Goal: Task Accomplishment & Management: Manage account settings

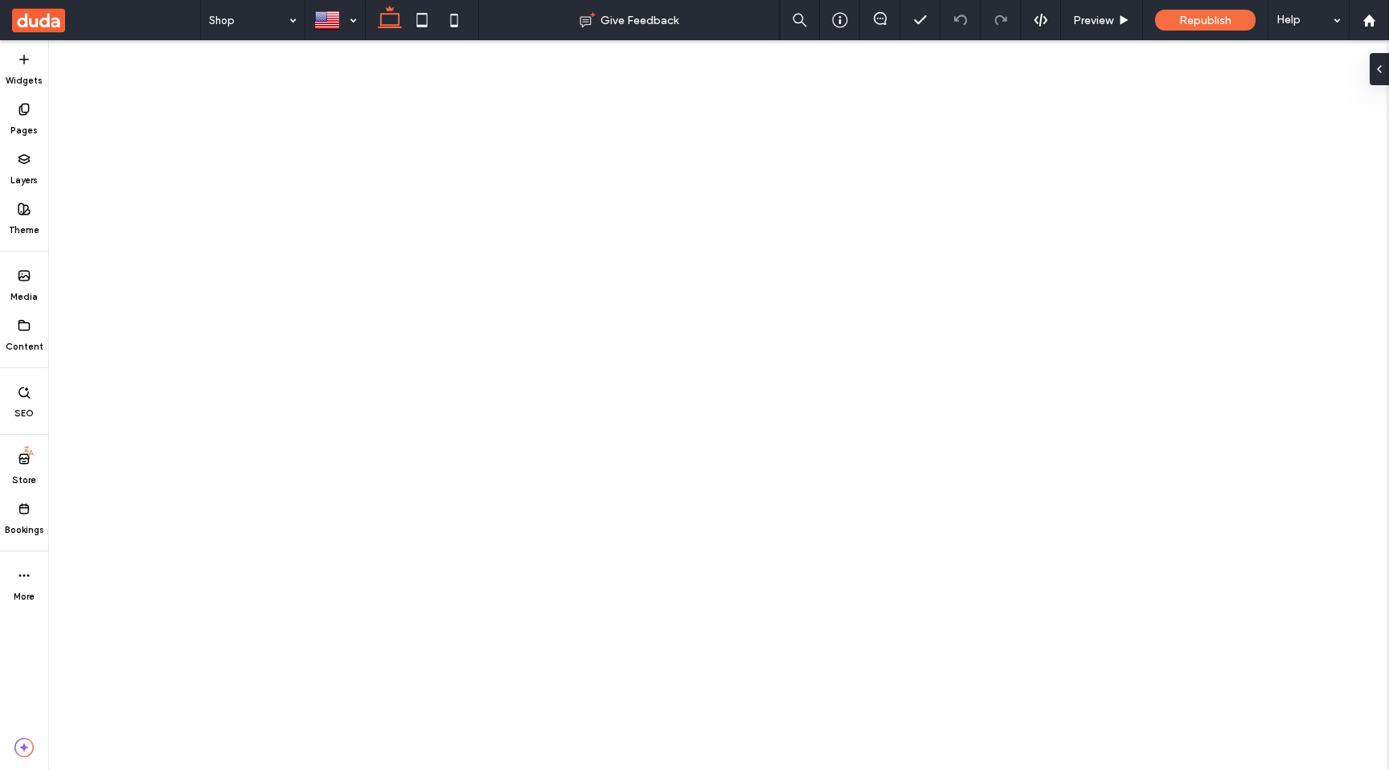
click at [25, 513] on icon at bounding box center [24, 508] width 13 height 13
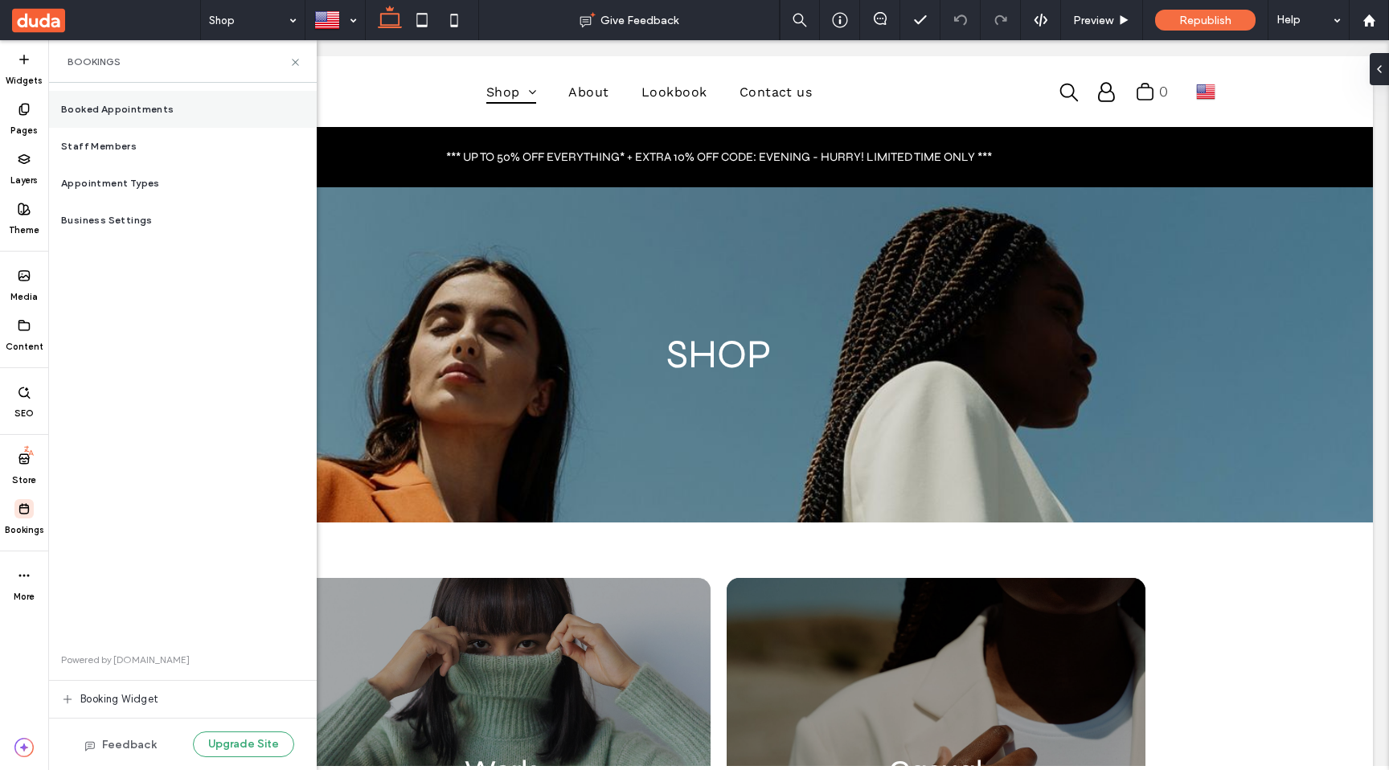
click at [146, 107] on span "Booked Appointments" at bounding box center [117, 109] width 113 height 14
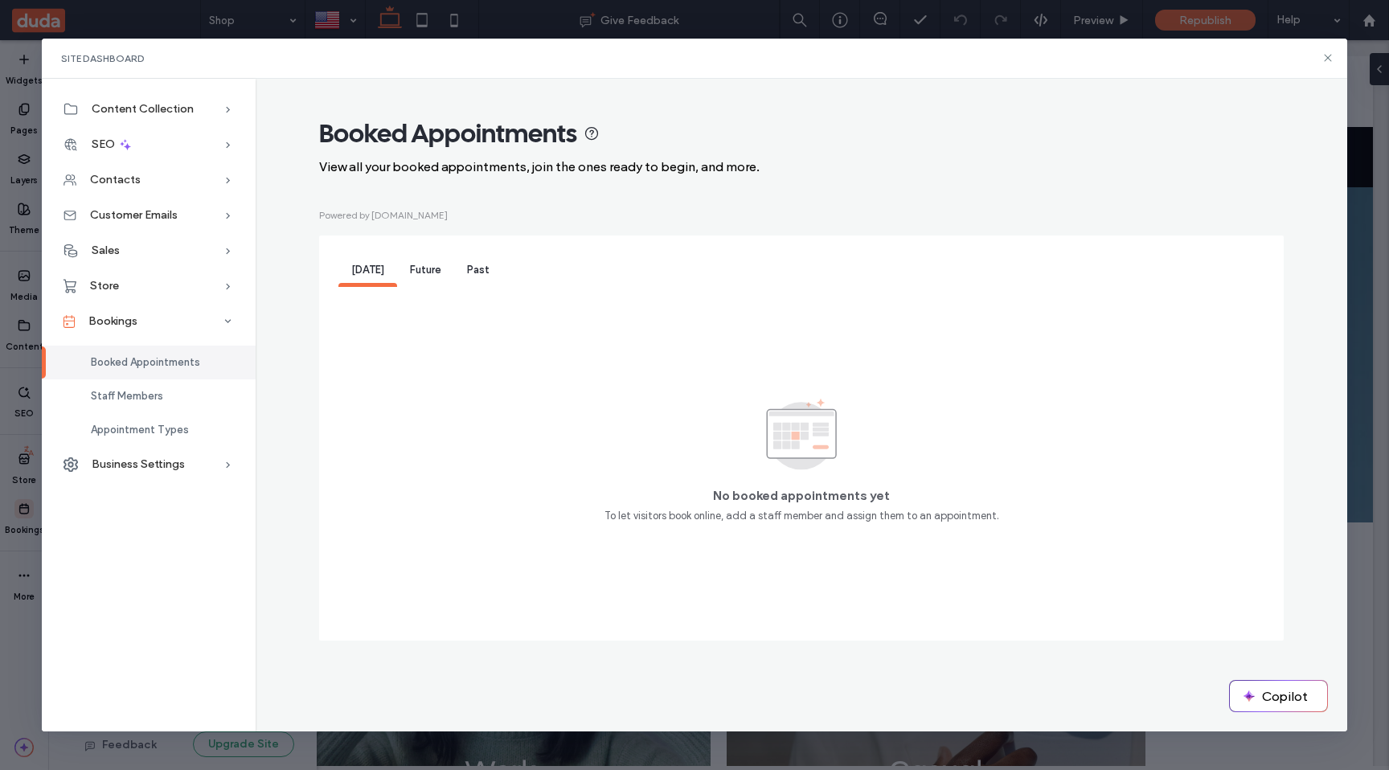
click at [432, 272] on span "Future" at bounding box center [425, 270] width 31 height 12
click at [468, 272] on span "Past" at bounding box center [478, 270] width 23 height 12
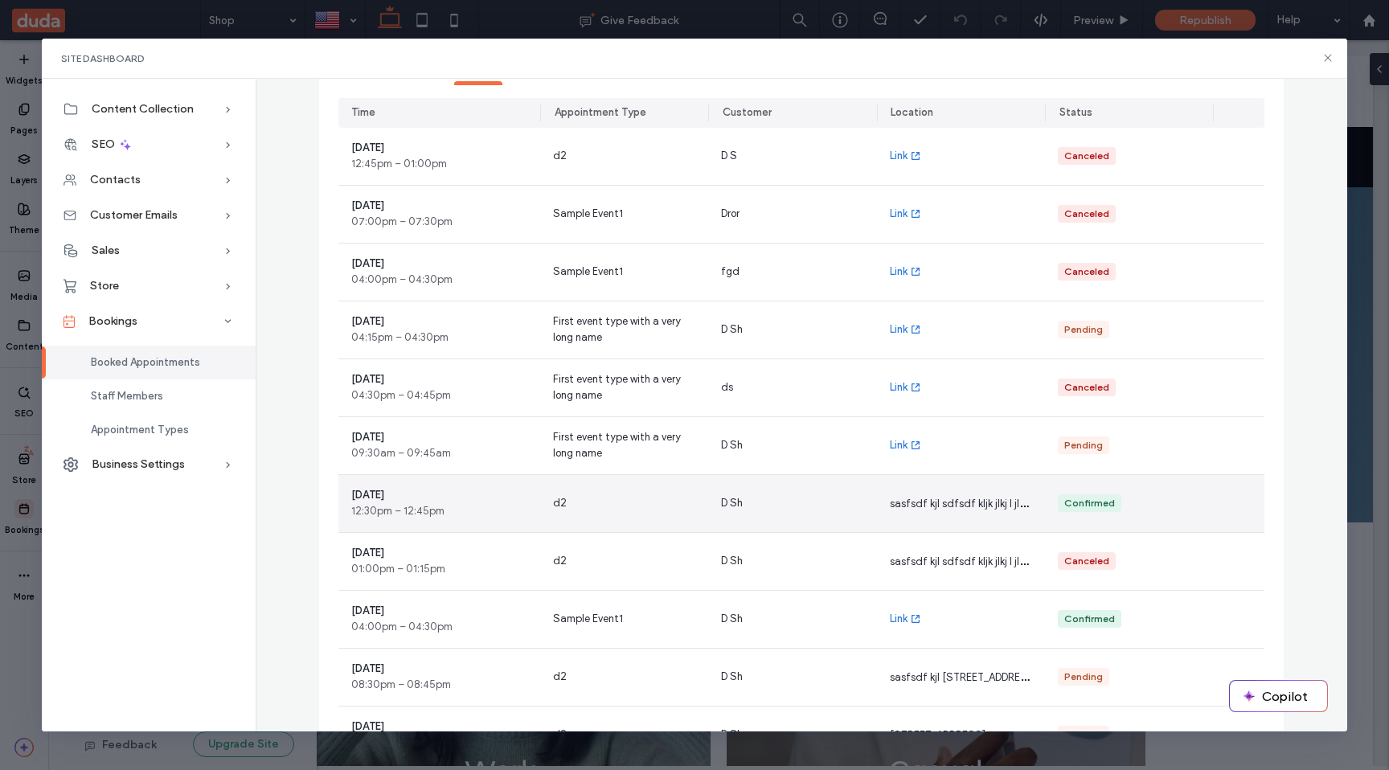
scroll to position [175, 0]
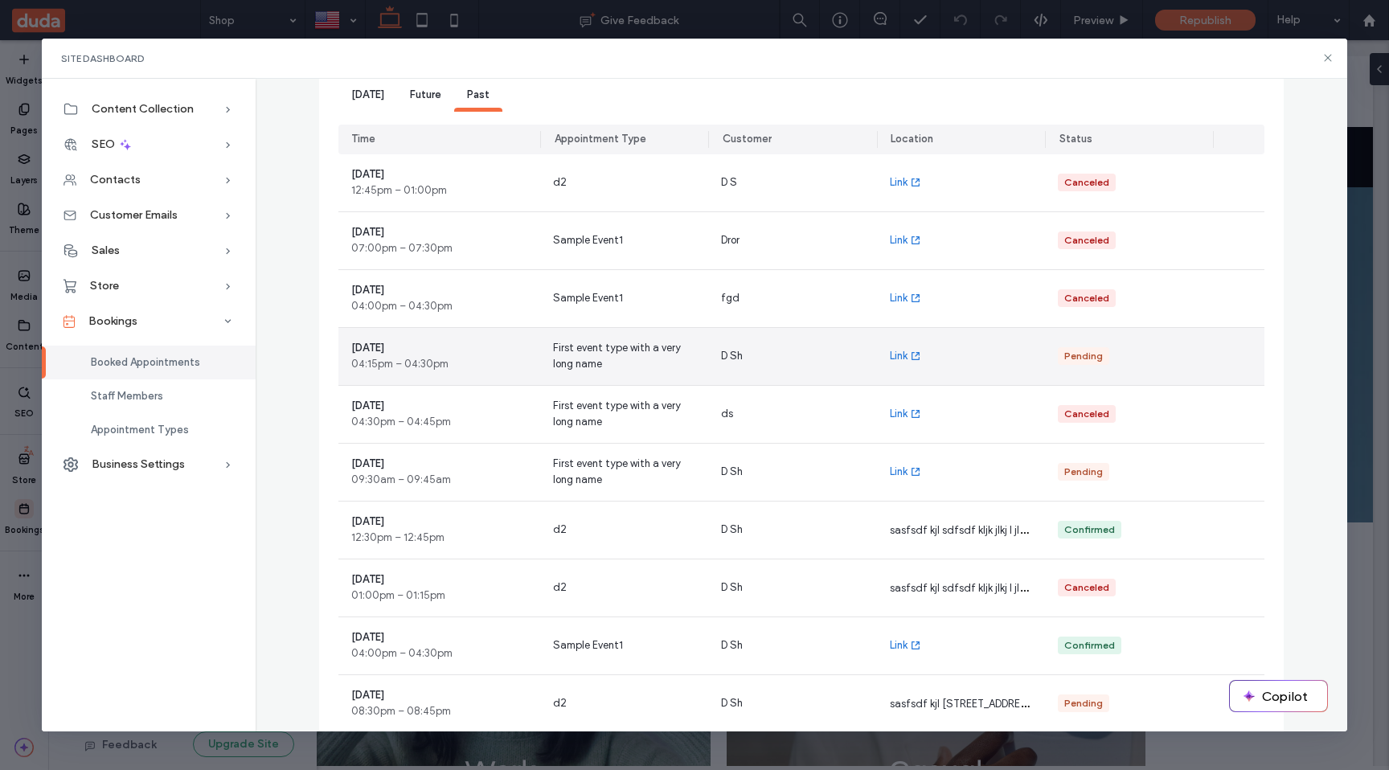
click at [1177, 361] on div "Pending" at bounding box center [1129, 356] width 168 height 57
click at [981, 353] on div "Link" at bounding box center [961, 356] width 168 height 57
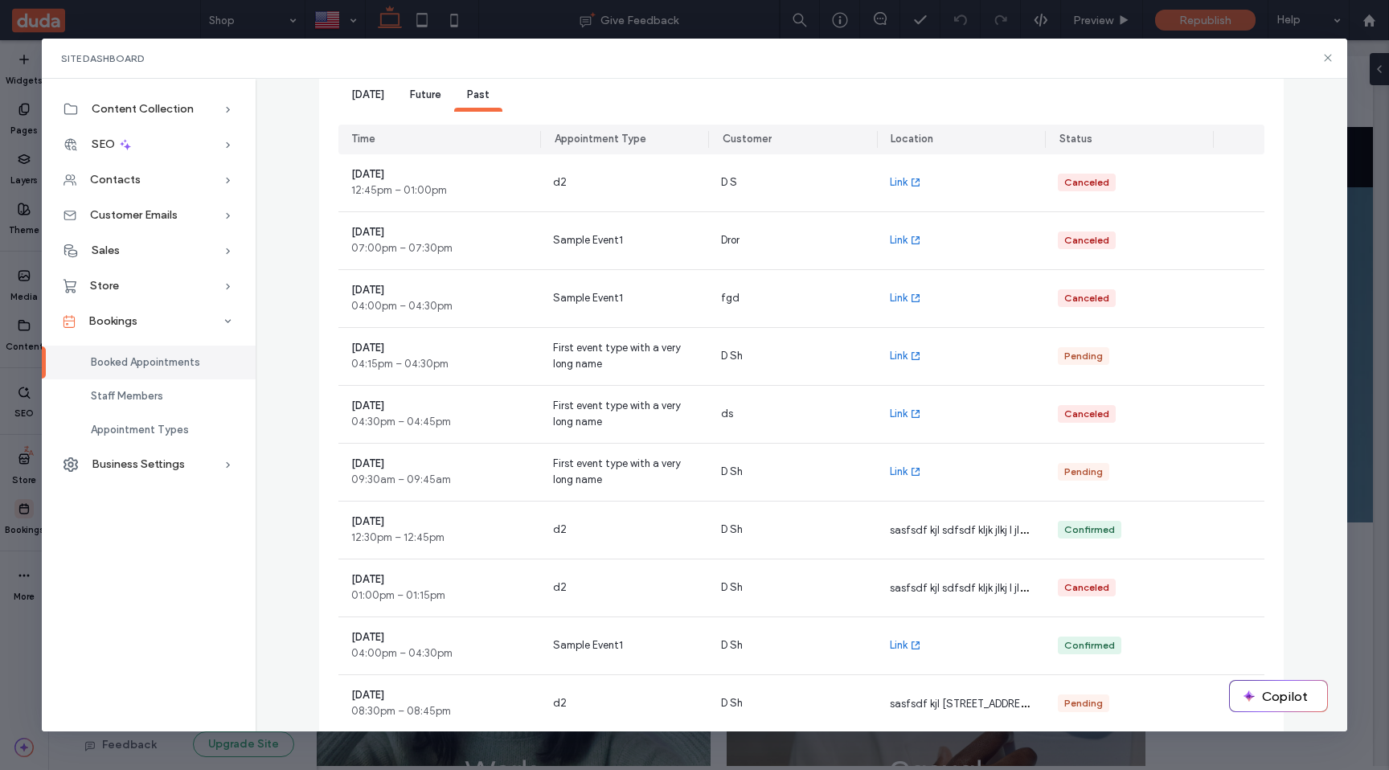
click at [375, 99] on span "[DATE]" at bounding box center [367, 94] width 33 height 12
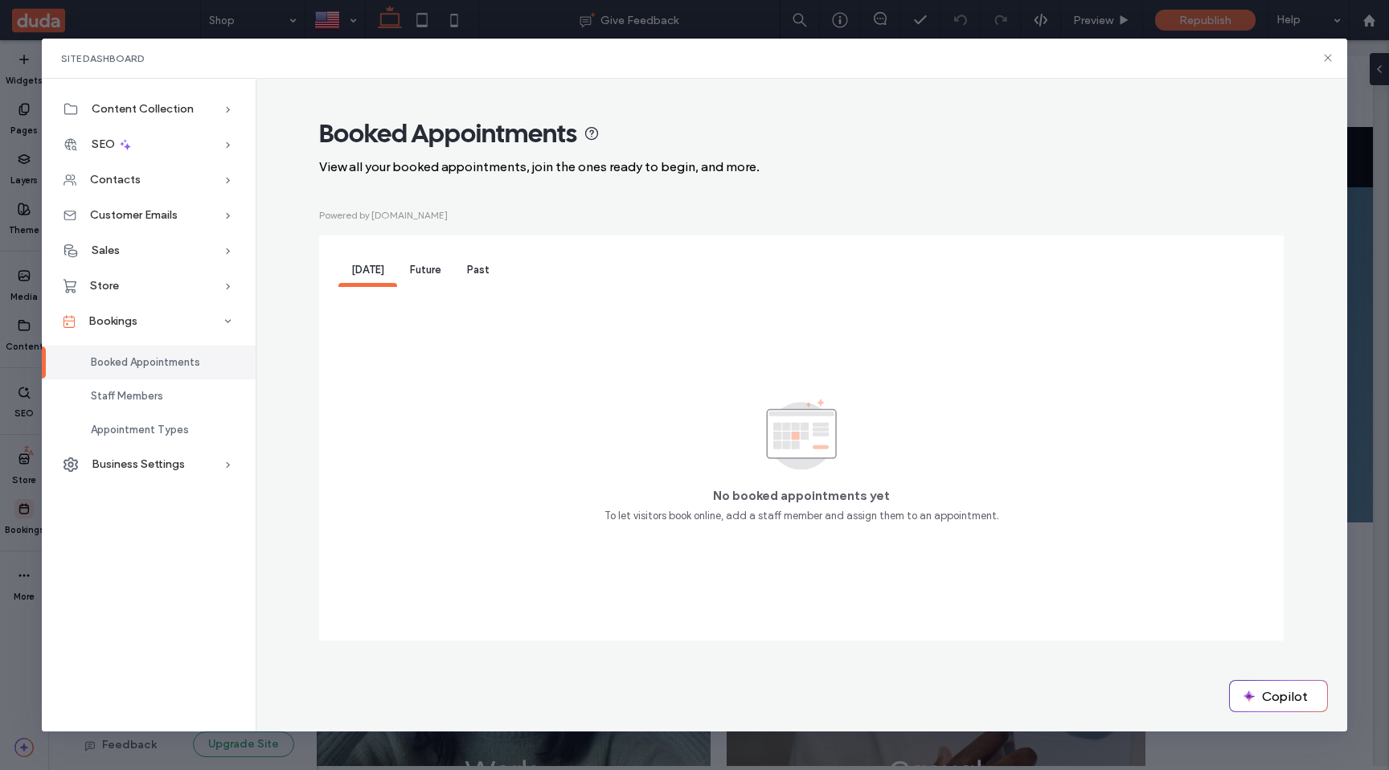
scroll to position [0, 0]
click at [443, 273] on div "Future" at bounding box center [425, 271] width 57 height 32
click at [477, 275] on span "Past" at bounding box center [478, 270] width 23 height 12
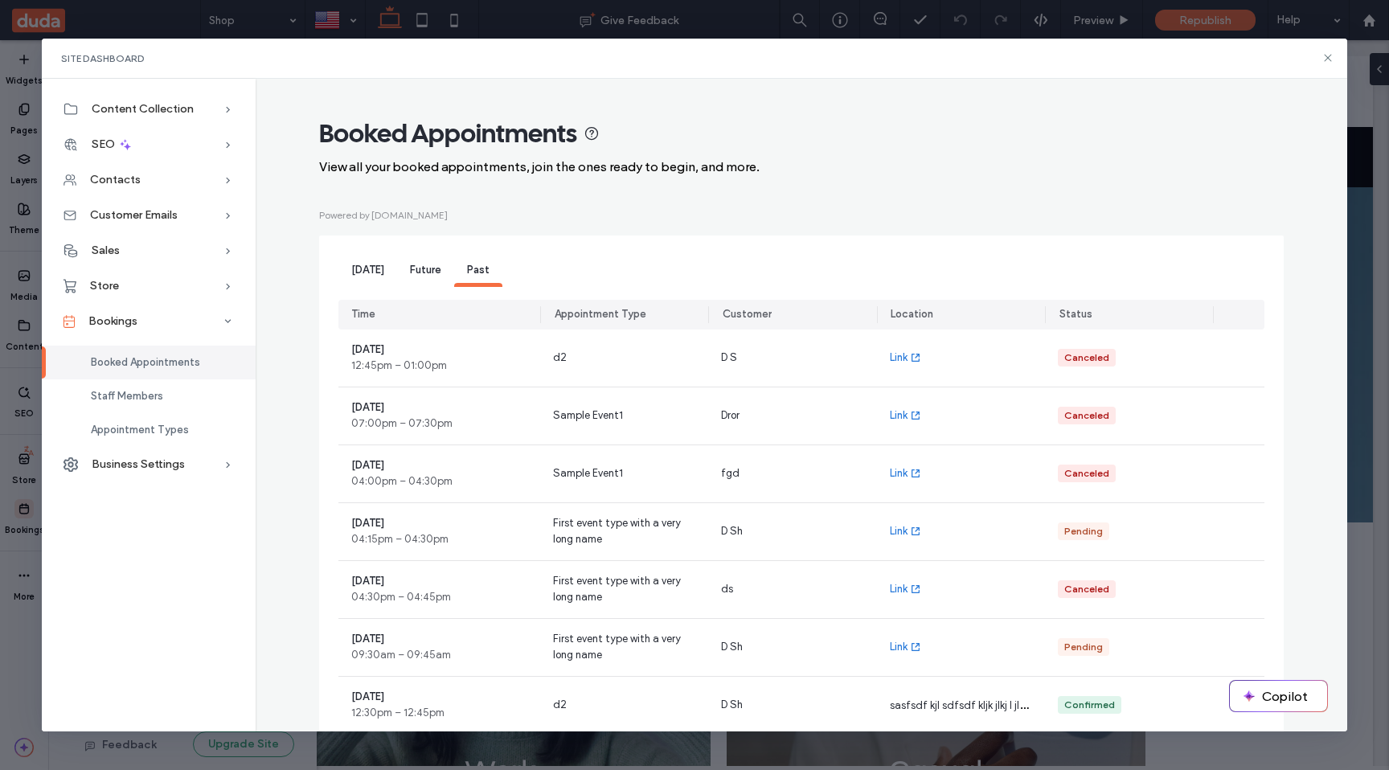
click at [420, 272] on span "Future" at bounding box center [425, 270] width 31 height 12
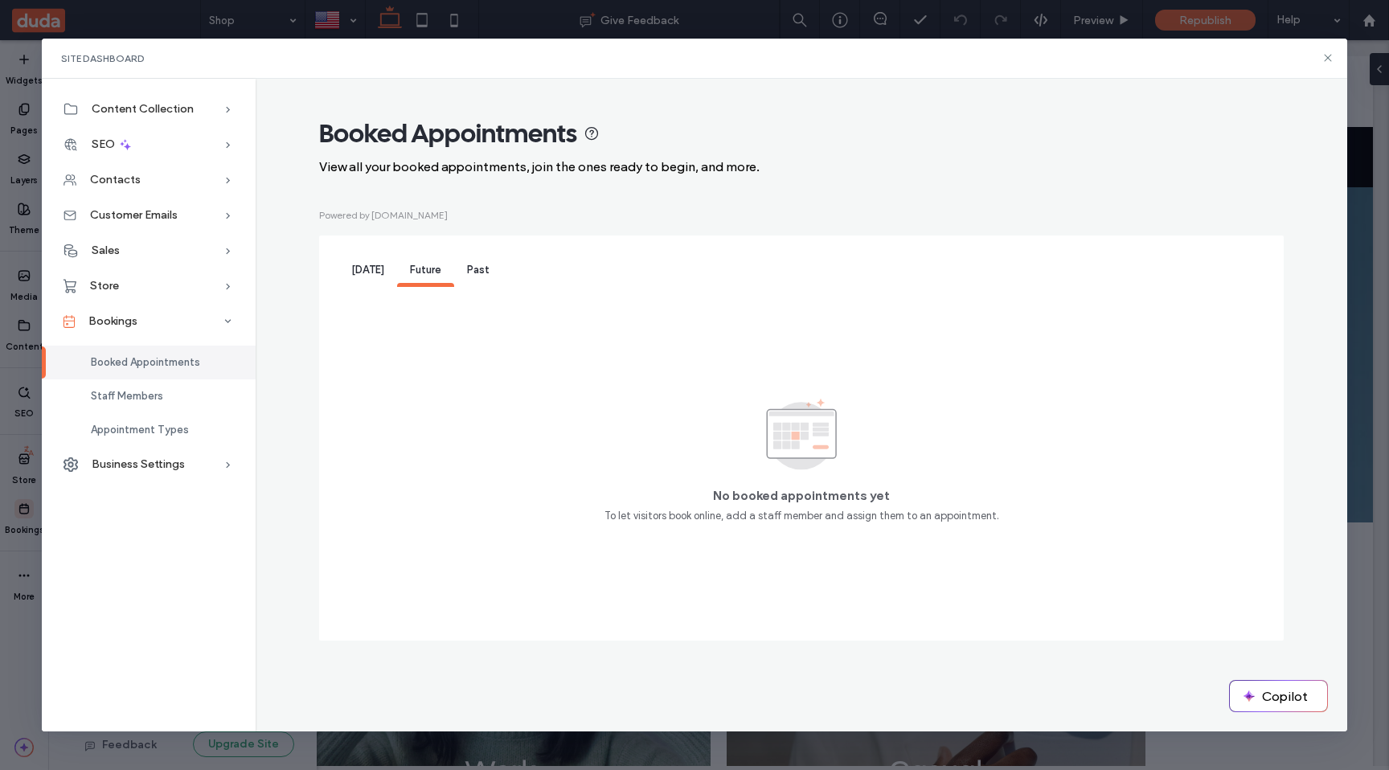
click at [355, 273] on span "[DATE]" at bounding box center [367, 270] width 33 height 12
click at [428, 272] on span "Future" at bounding box center [425, 270] width 31 height 12
click at [193, 365] on span "Booked Appointments" at bounding box center [145, 362] width 109 height 12
click at [377, 260] on div "[DATE]" at bounding box center [367, 271] width 59 height 32
click at [492, 272] on div "Past" at bounding box center [478, 271] width 48 height 32
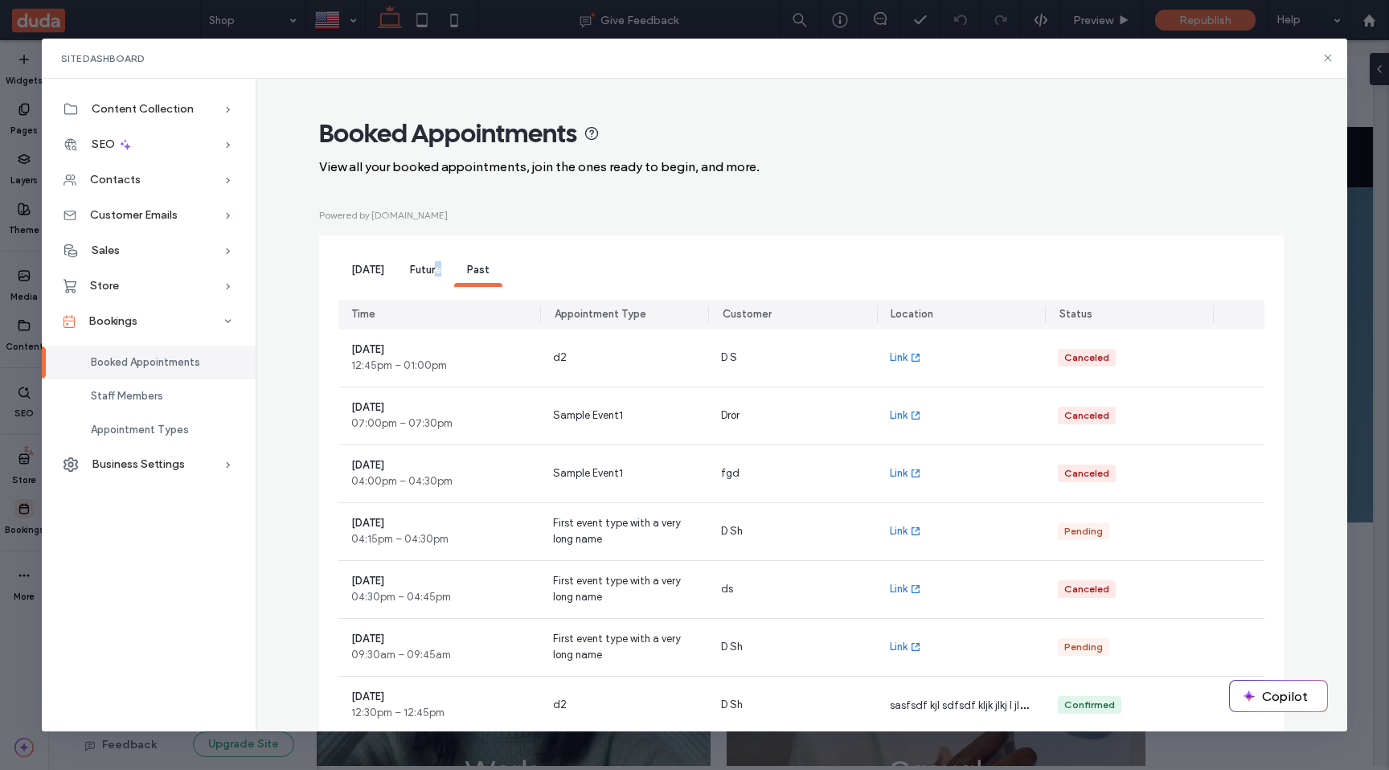
click at [435, 275] on span "Future" at bounding box center [425, 270] width 31 height 12
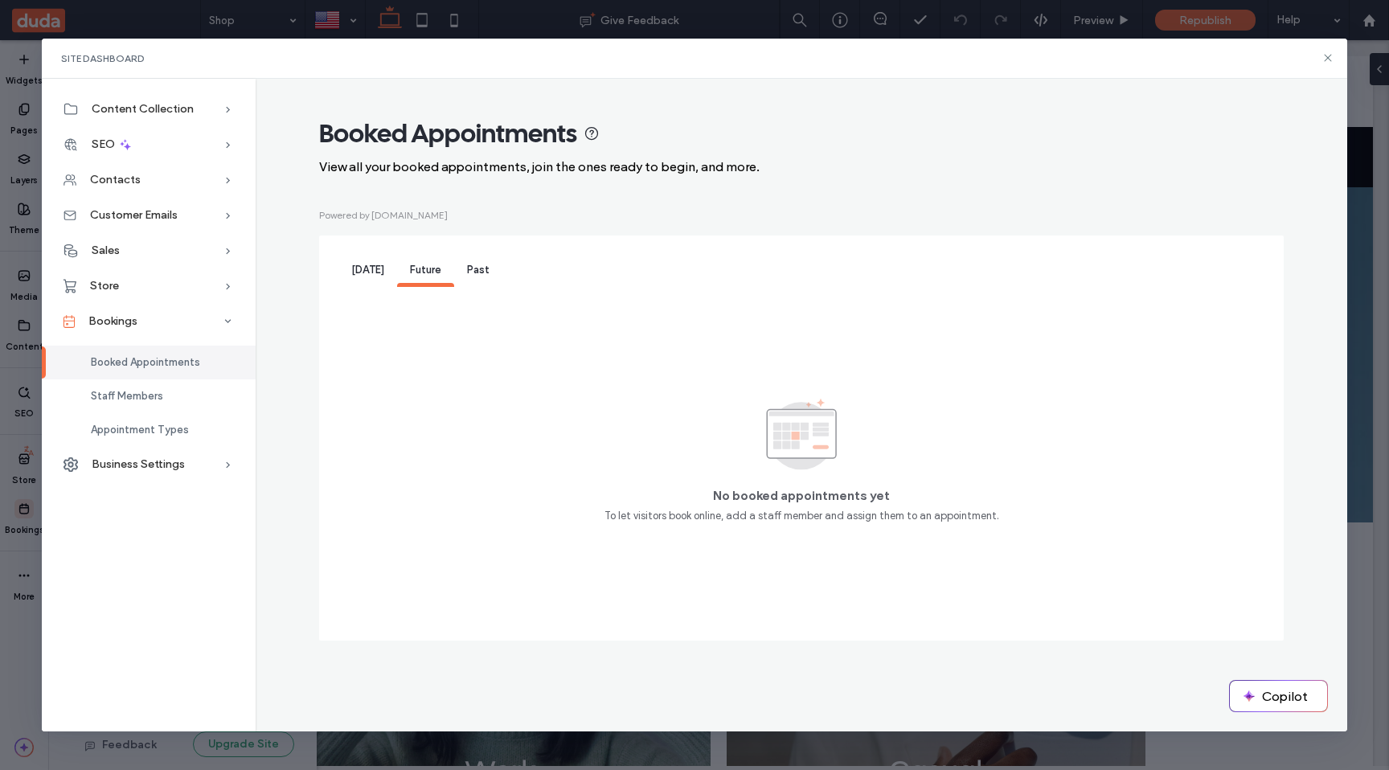
click at [349, 266] on div "[DATE]" at bounding box center [367, 271] width 59 height 32
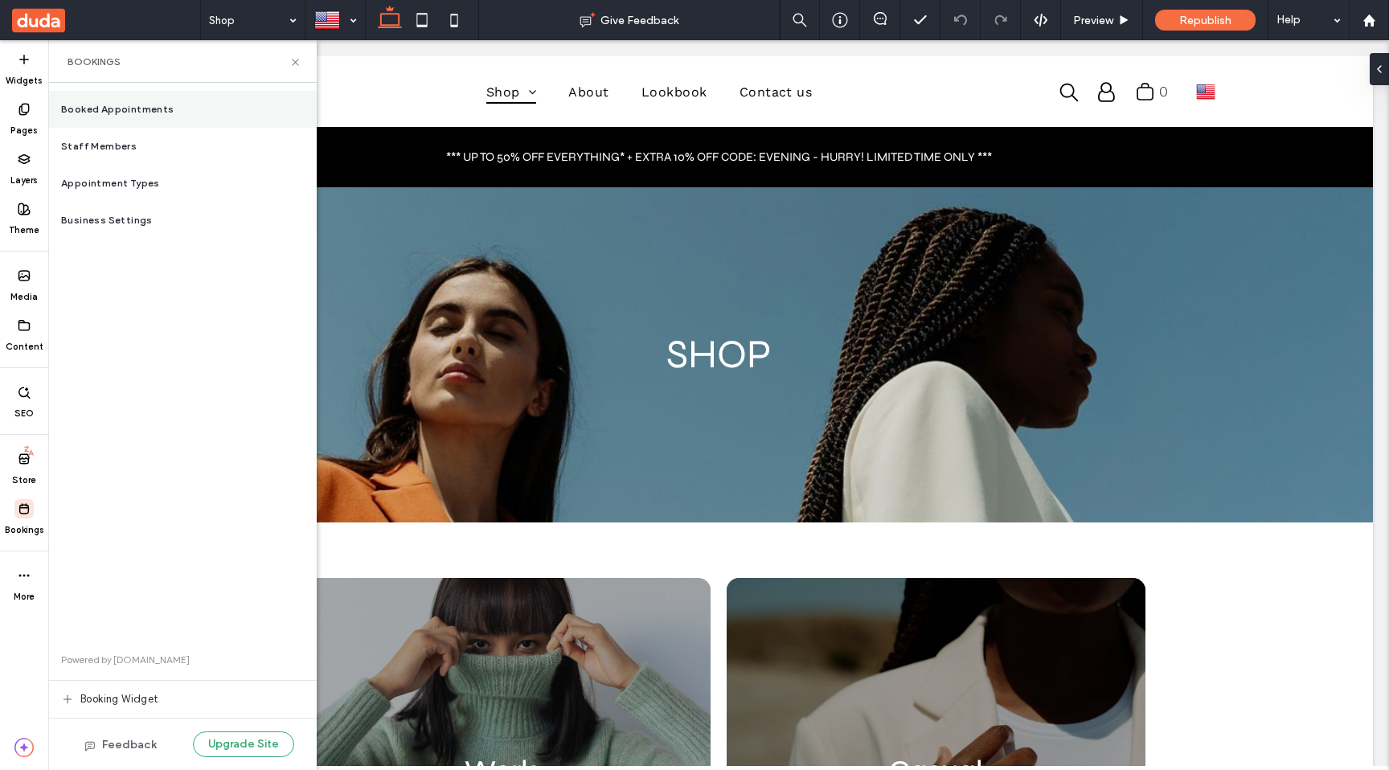
click at [150, 113] on span "Booked Appointments" at bounding box center [117, 109] width 113 height 14
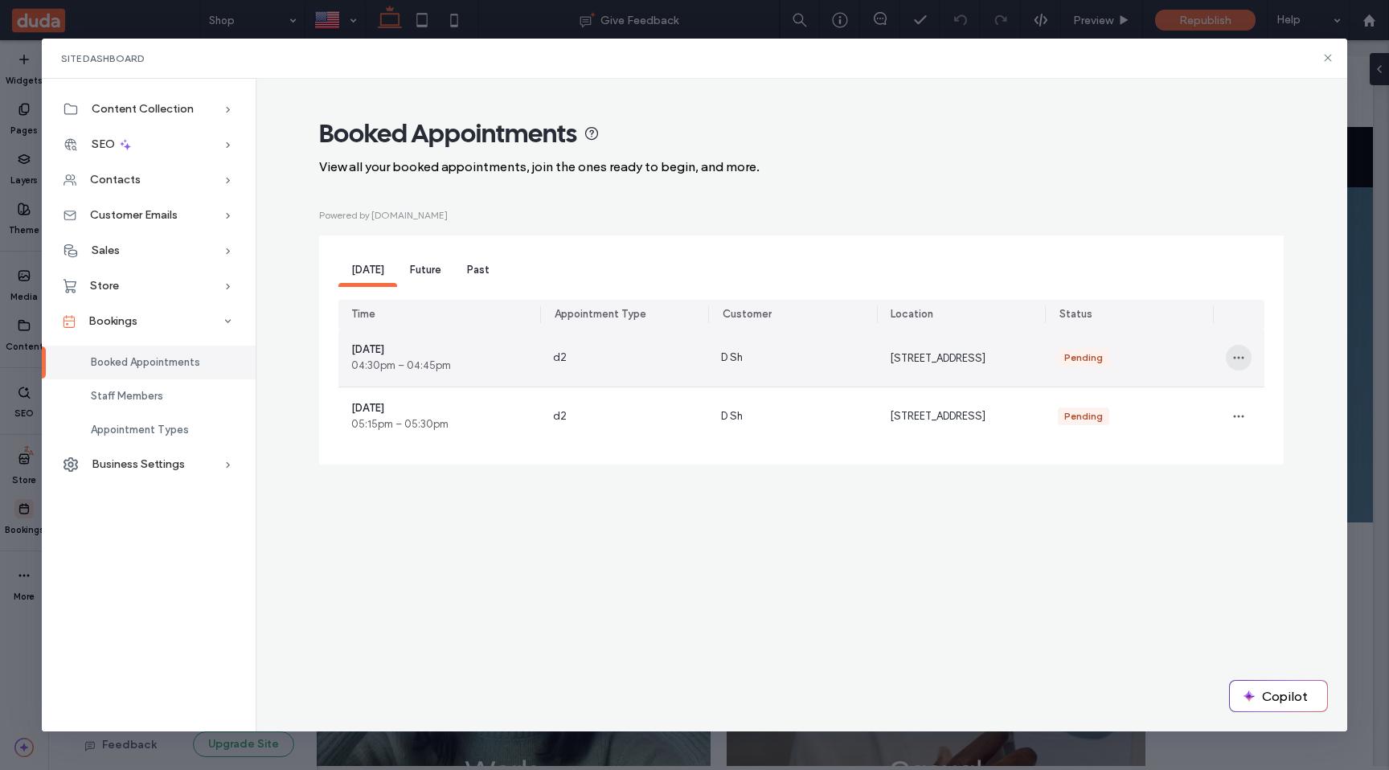
click at [1240, 361] on icon "button" at bounding box center [1238, 357] width 13 height 13
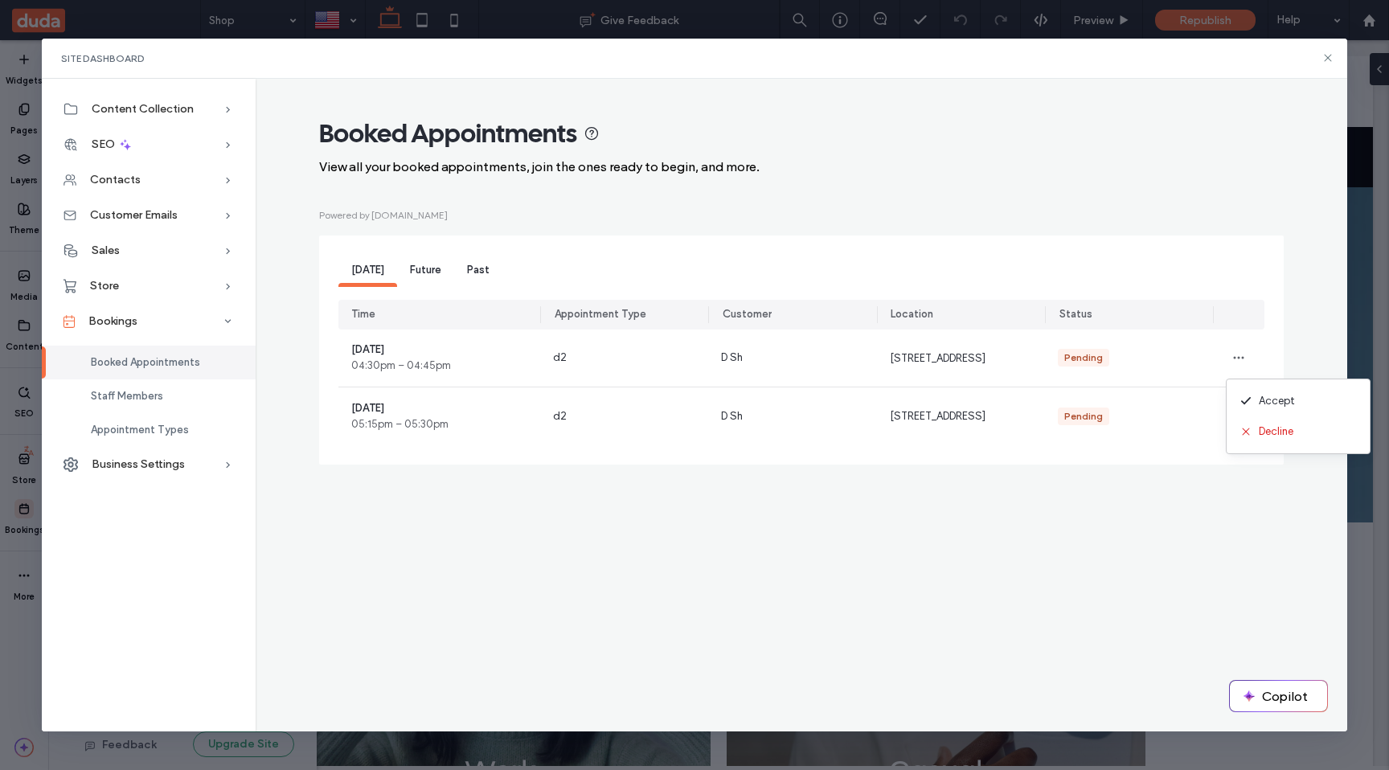
click at [1316, 305] on div "Booked Appointments View all your booked appointments, join the ones ready to b…" at bounding box center [801, 298] width 1066 height 363
